Goal: Task Accomplishment & Management: Complete application form

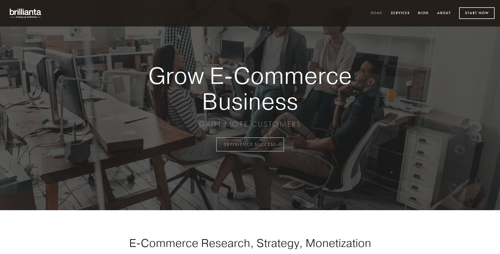
scroll to position [1417, 0]
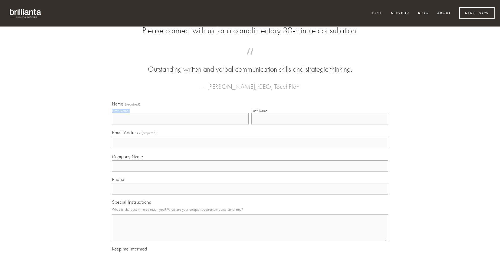
type input "[PERSON_NAME]"
click at [319, 124] on input "Last Name" at bounding box center [319, 118] width 137 height 11
type input "[PERSON_NAME]"
click at [250, 149] on input "Email Address (required)" at bounding box center [250, 143] width 276 height 11
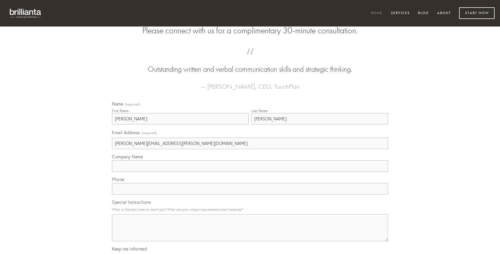
type input "[PERSON_NAME][EMAIL_ADDRESS][PERSON_NAME][DOMAIN_NAME]"
click at [250, 172] on input "Company Name" at bounding box center [250, 165] width 276 height 11
type input "paens"
click at [250, 194] on input "text" at bounding box center [250, 188] width 276 height 11
click at [250, 232] on textarea "Special Instructions" at bounding box center [250, 227] width 276 height 27
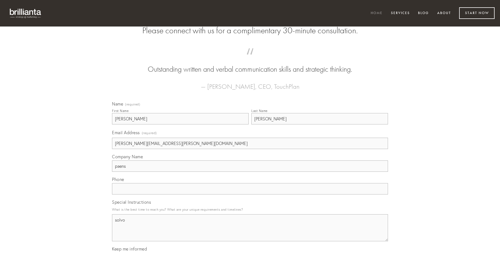
type textarea "solvo"
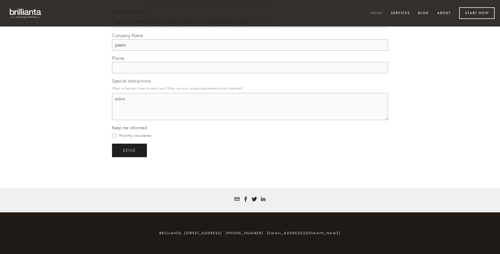
click at [130, 150] on span "send" at bounding box center [129, 150] width 13 height 5
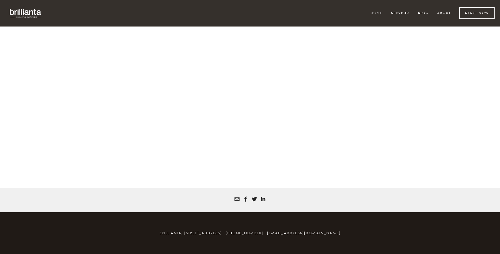
scroll to position [1410, 0]
